Goal: Information Seeking & Learning: Learn about a topic

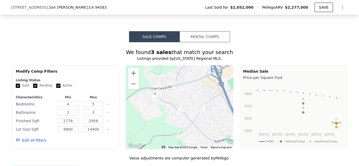
scroll to position [545, 0]
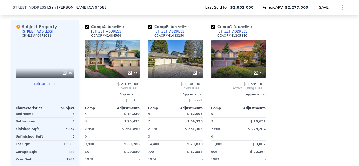
click at [60, 78] on div at bounding box center [45, 72] width 59 height 9
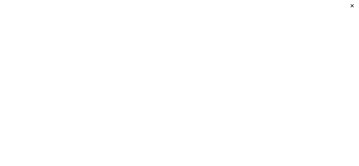
click at [351, 81] on div at bounding box center [179, 83] width 359 height 166
click at [352, 8] on icon at bounding box center [352, 5] width 7 height 7
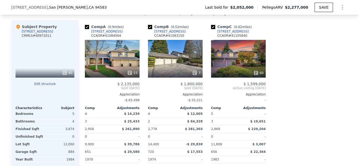
click at [47, 78] on div at bounding box center [45, 72] width 59 height 9
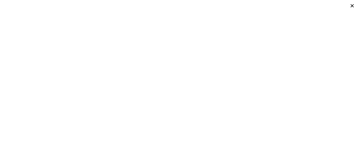
click at [352, 6] on icon at bounding box center [352, 5] width 7 height 7
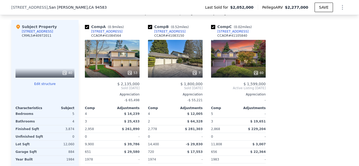
click at [68, 76] on div "40" at bounding box center [67, 72] width 10 height 5
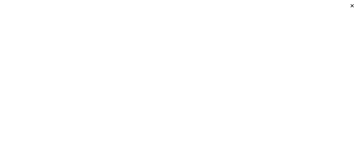
click at [296, 88] on div at bounding box center [179, 83] width 359 height 166
click at [315, 42] on div at bounding box center [179, 83] width 359 height 166
click at [352, 5] on icon at bounding box center [352, 5] width 7 height 7
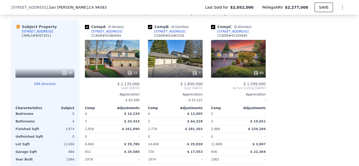
click at [132, 76] on div "53" at bounding box center [132, 72] width 10 height 5
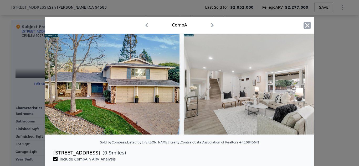
click at [304, 26] on icon "button" at bounding box center [307, 25] width 7 height 7
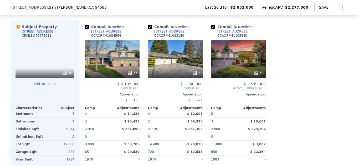
click at [67, 75] on div "40" at bounding box center [67, 72] width 10 height 5
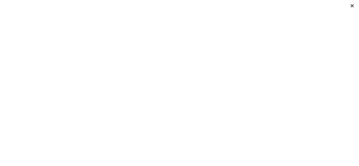
click at [350, 7] on icon at bounding box center [352, 5] width 7 height 7
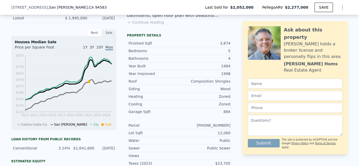
scroll to position [26, 0]
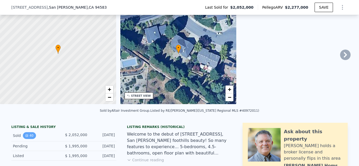
click at [28, 139] on button "40" at bounding box center [29, 136] width 13 height 7
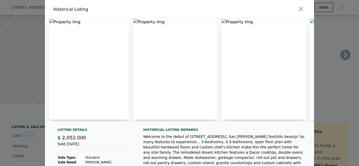
click at [59, 102] on img at bounding box center [89, 69] width 80 height 101
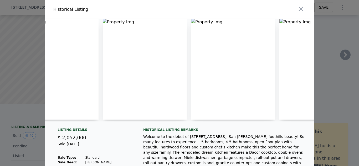
scroll to position [0, 0]
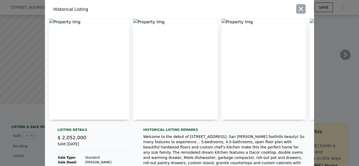
click at [299, 11] on icon "button" at bounding box center [300, 8] width 7 height 7
